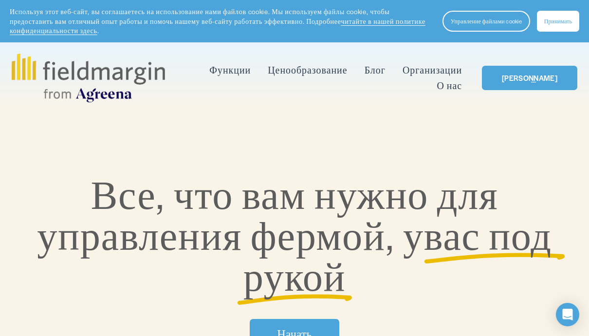
click at [534, 77] on link "[PERSON_NAME]" at bounding box center [529, 78] width 95 height 25
